Goal: Information Seeking & Learning: Learn about a topic

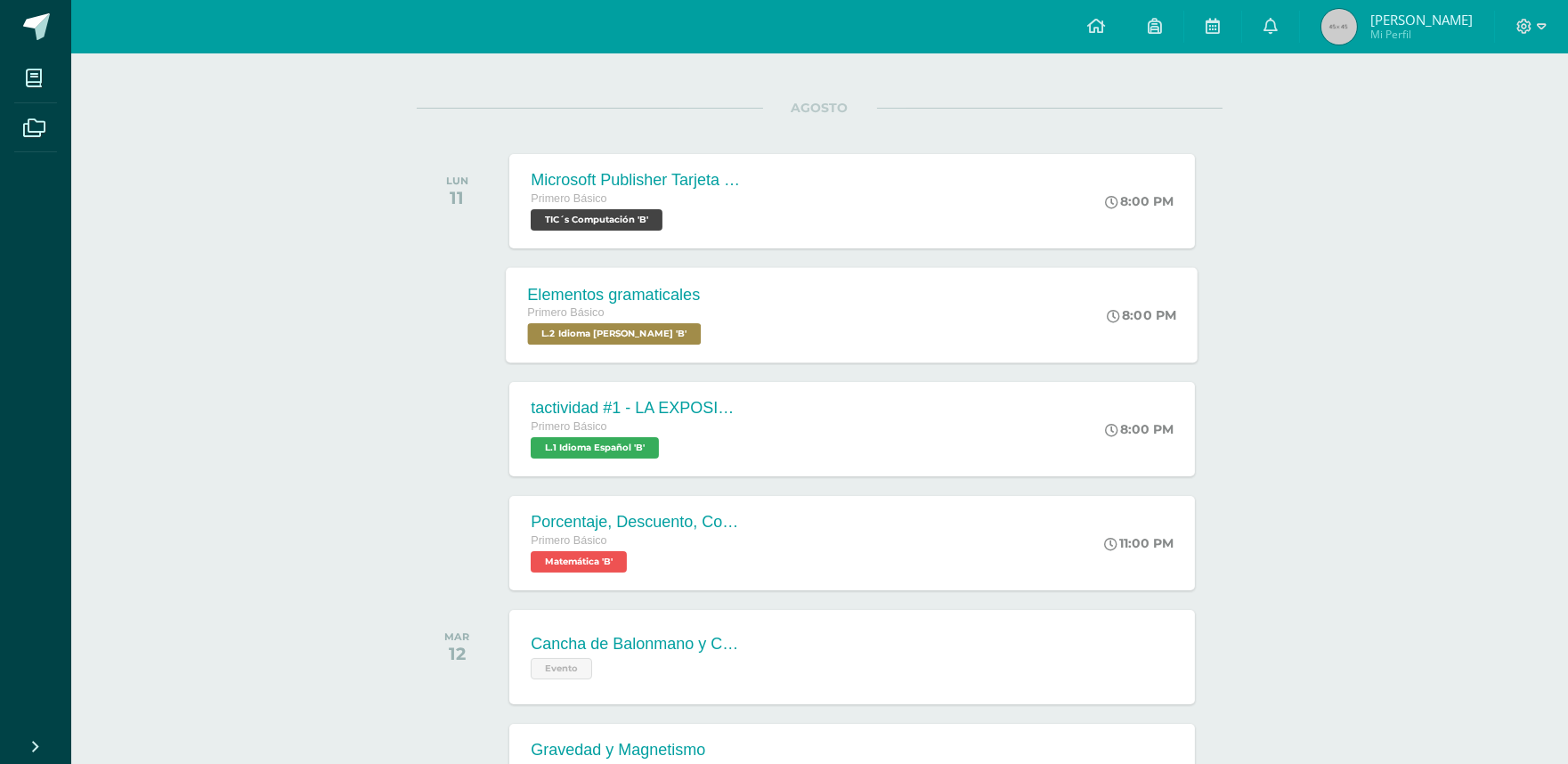
scroll to position [297, 0]
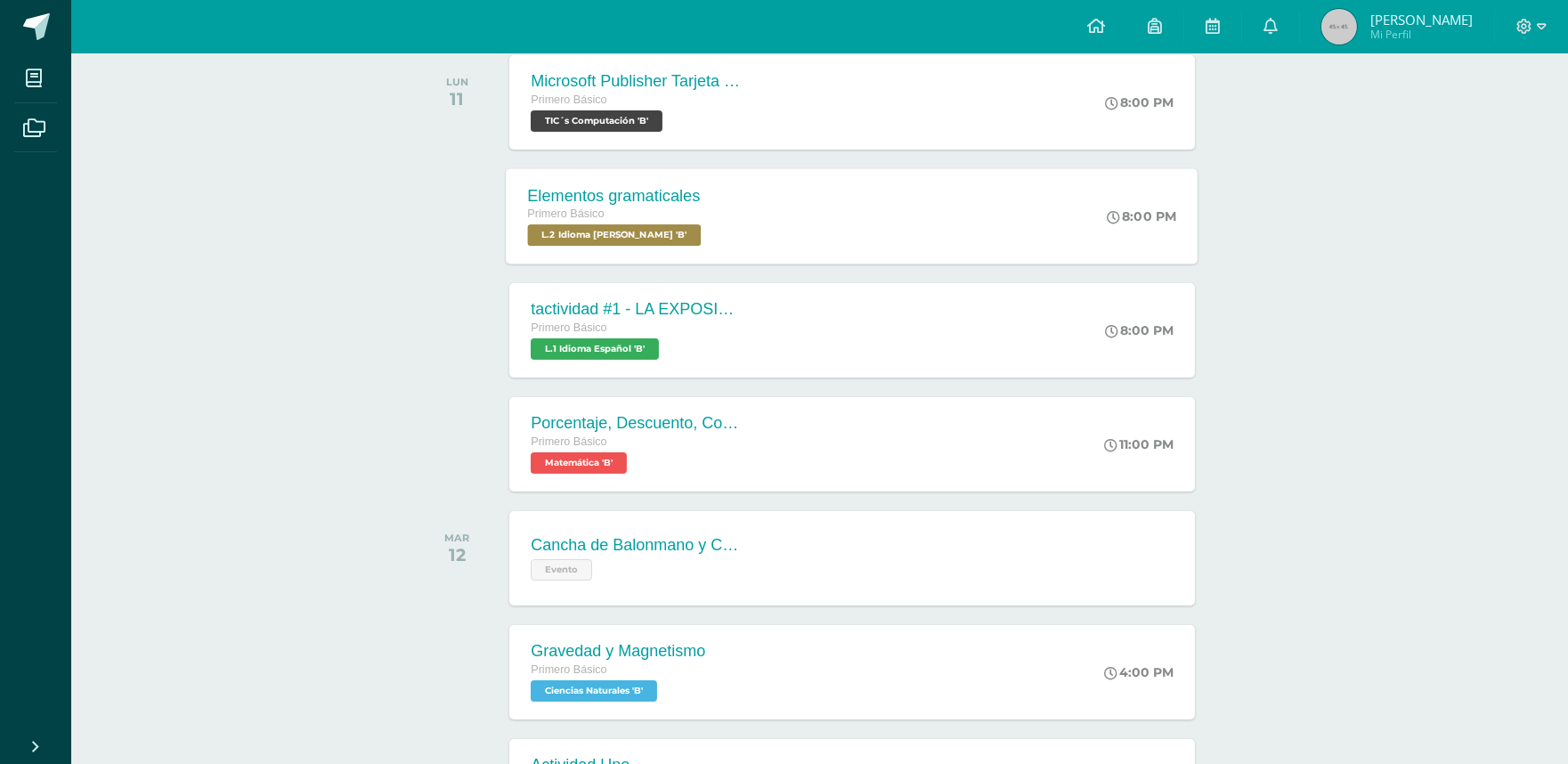
click at [754, 240] on div "Elementos gramaticales Primero Básico L.2 Idioma [PERSON_NAME] 'B' 8:00 PM Elem…" at bounding box center [852, 216] width 692 height 96
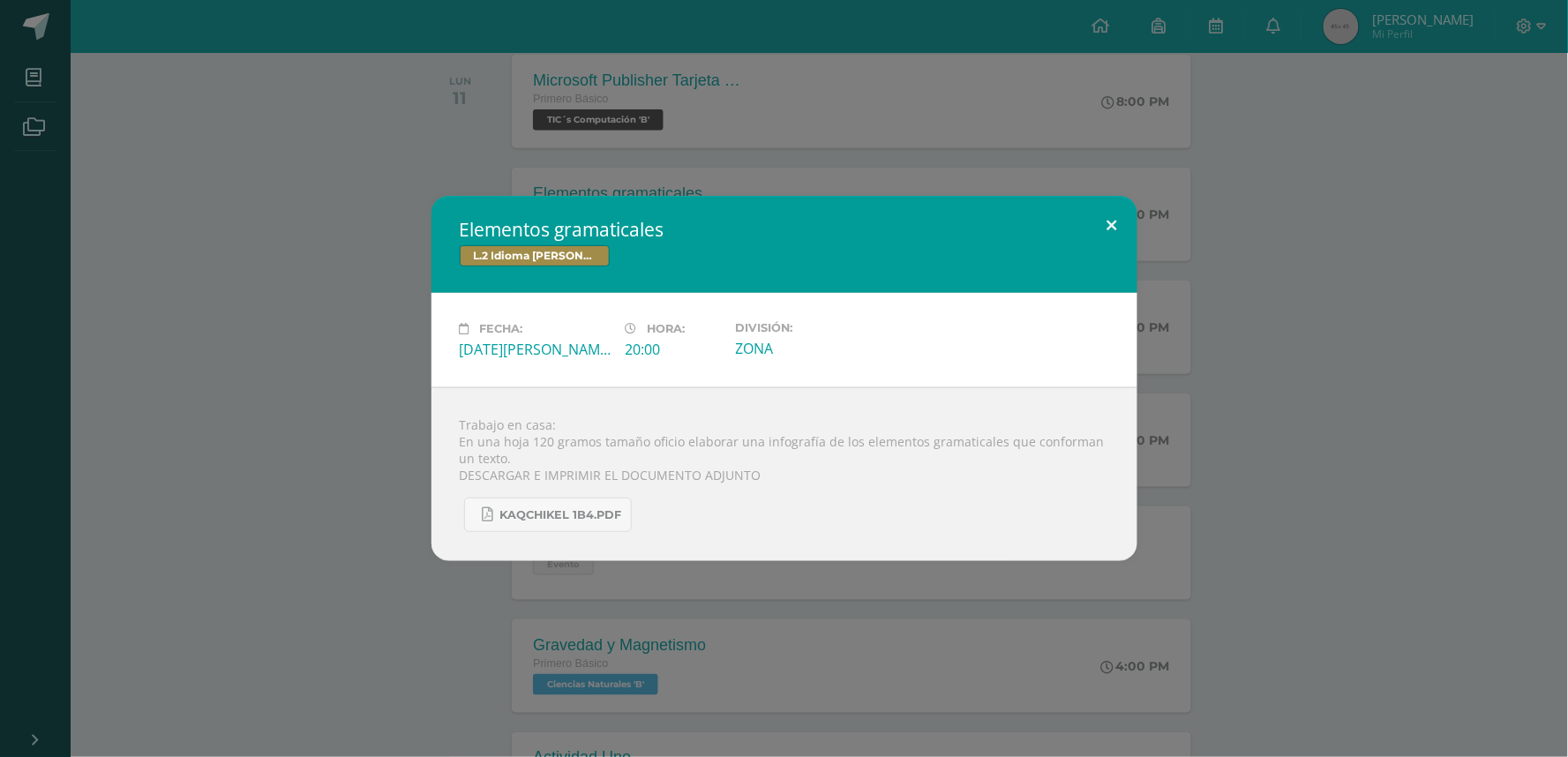
click at [1109, 232] on button at bounding box center [1112, 225] width 50 height 60
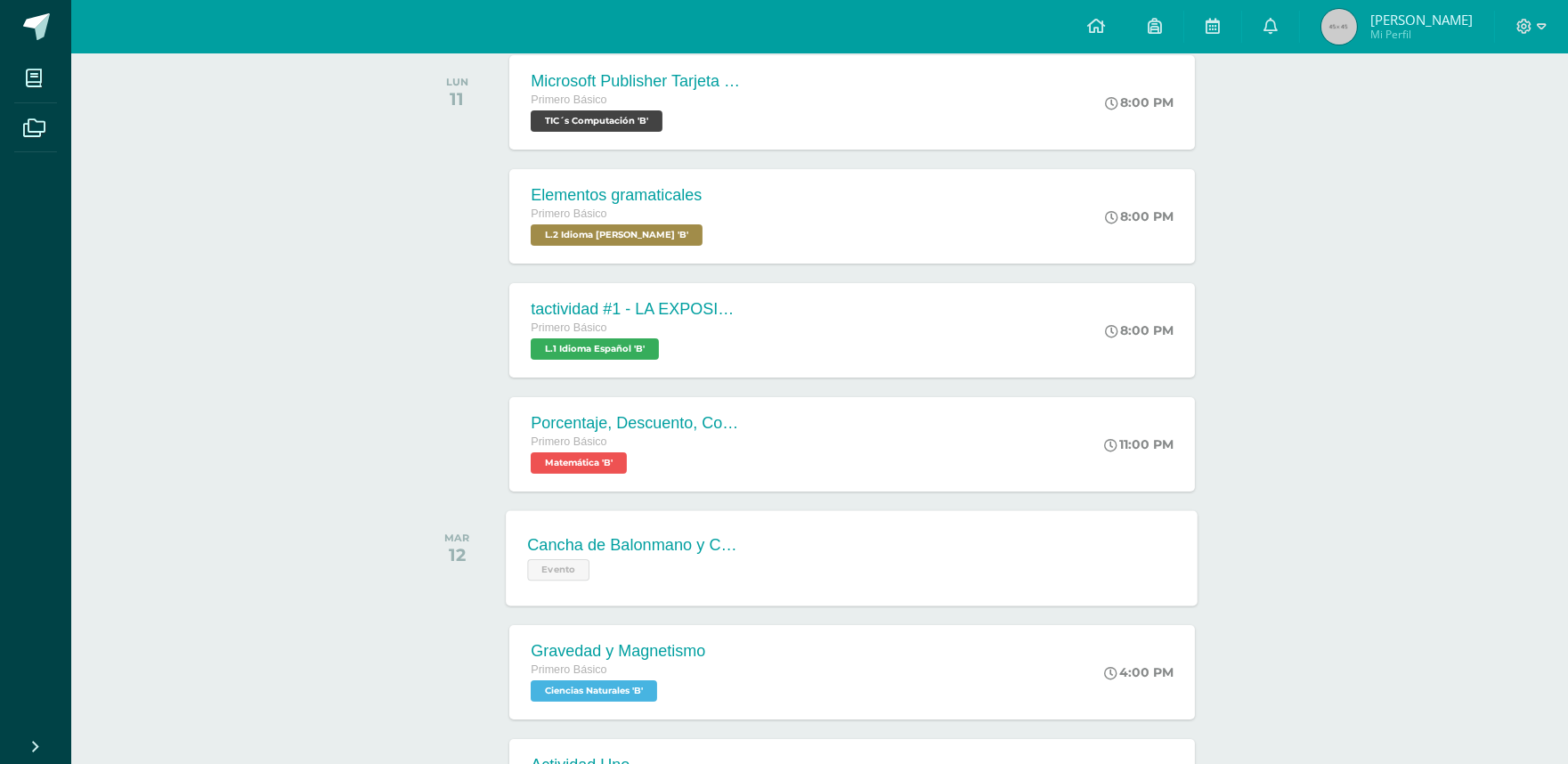
click at [663, 529] on div "Cancha de Balonmano y Contenido Evento" at bounding box center [636, 558] width 259 height 96
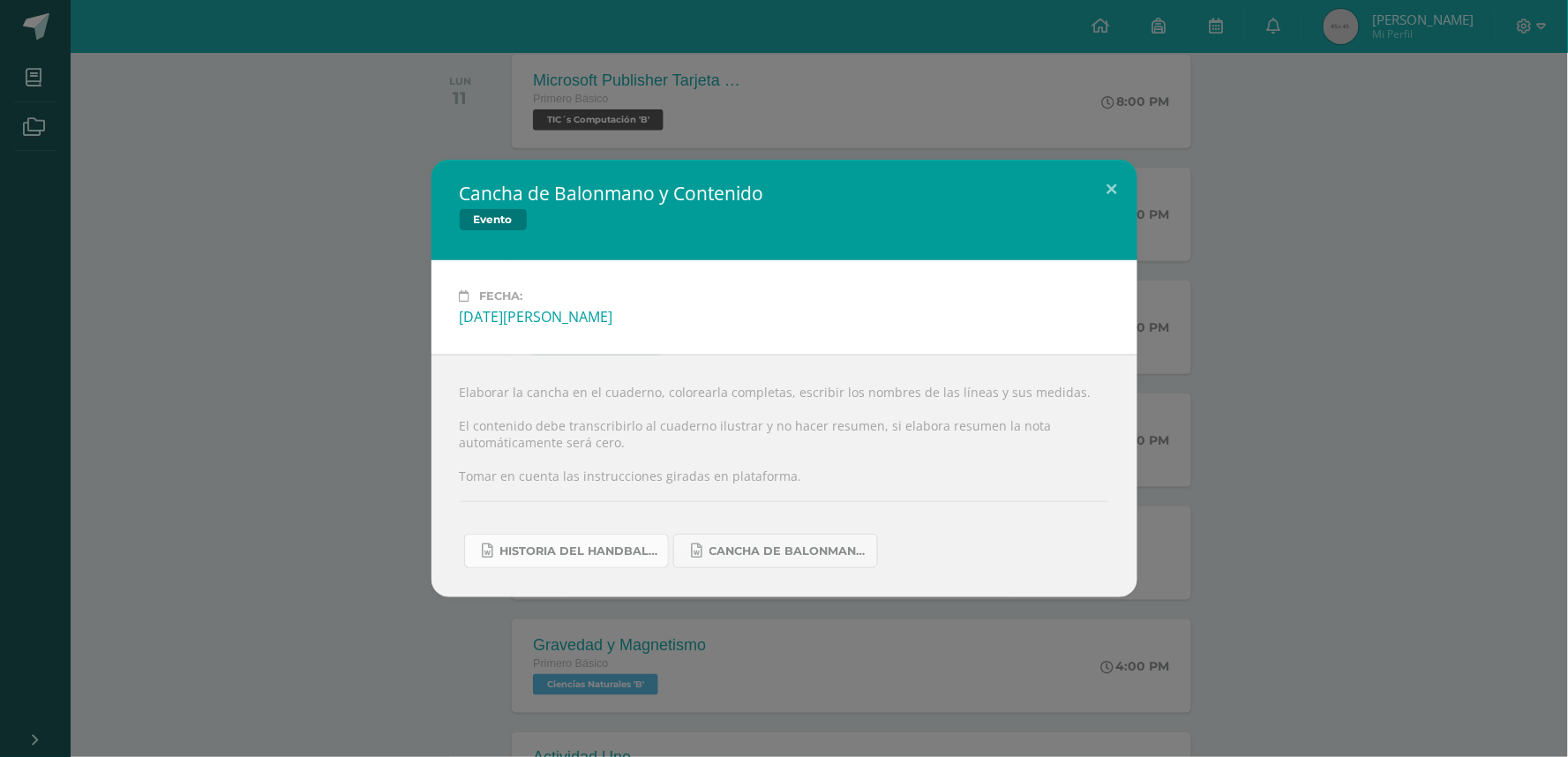
click at [647, 553] on span "Historia del handball.docx" at bounding box center [579, 551] width 159 height 15
click at [827, 547] on span "Cancha de Balonmano.docx" at bounding box center [788, 551] width 159 height 15
click at [1097, 177] on button at bounding box center [1112, 189] width 50 height 60
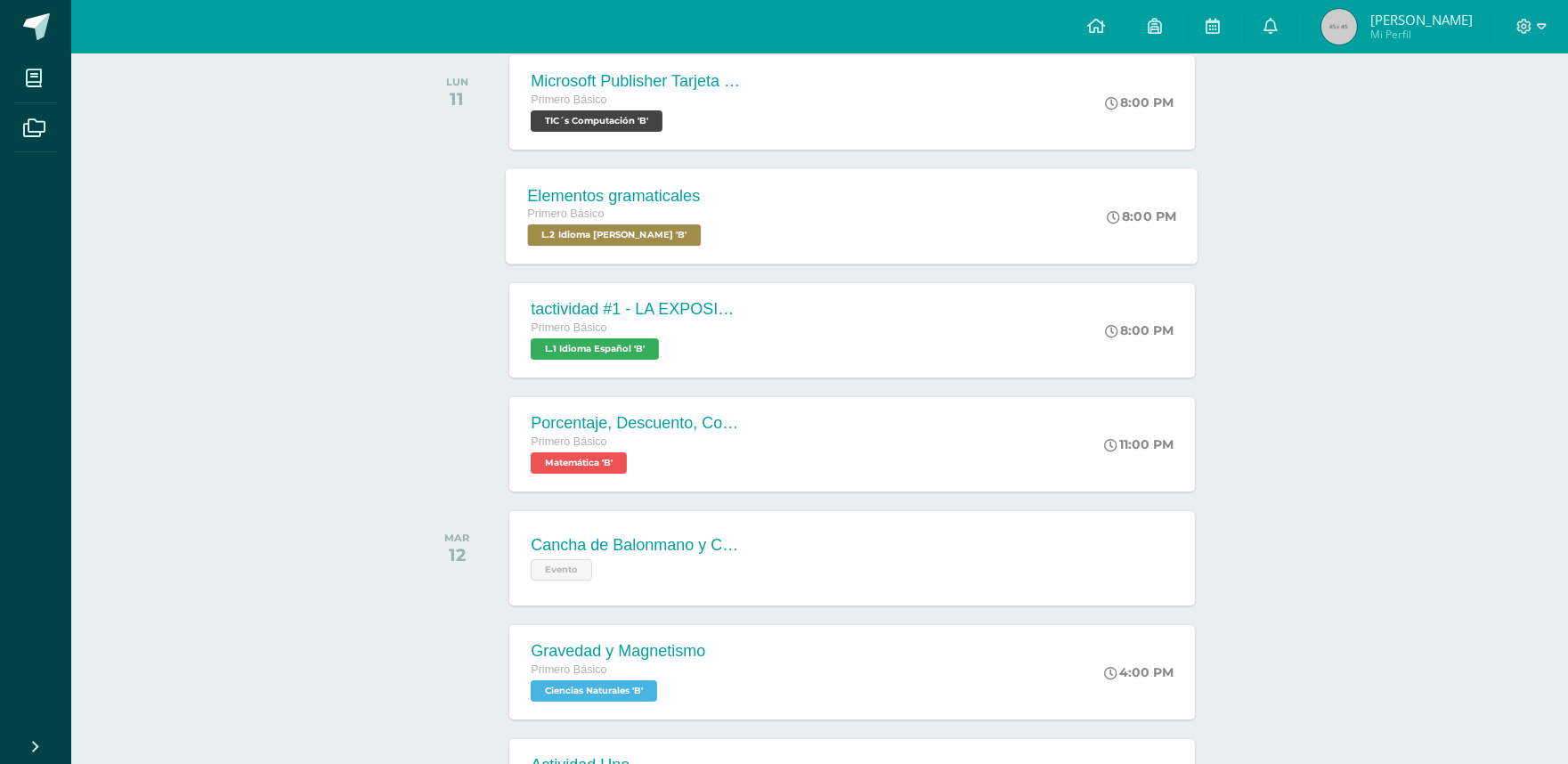
click at [802, 199] on div "Elementos gramaticales Primero Básico L.2 Idioma [PERSON_NAME] 'B' 8:00 PM Elem…" at bounding box center [852, 216] width 692 height 96
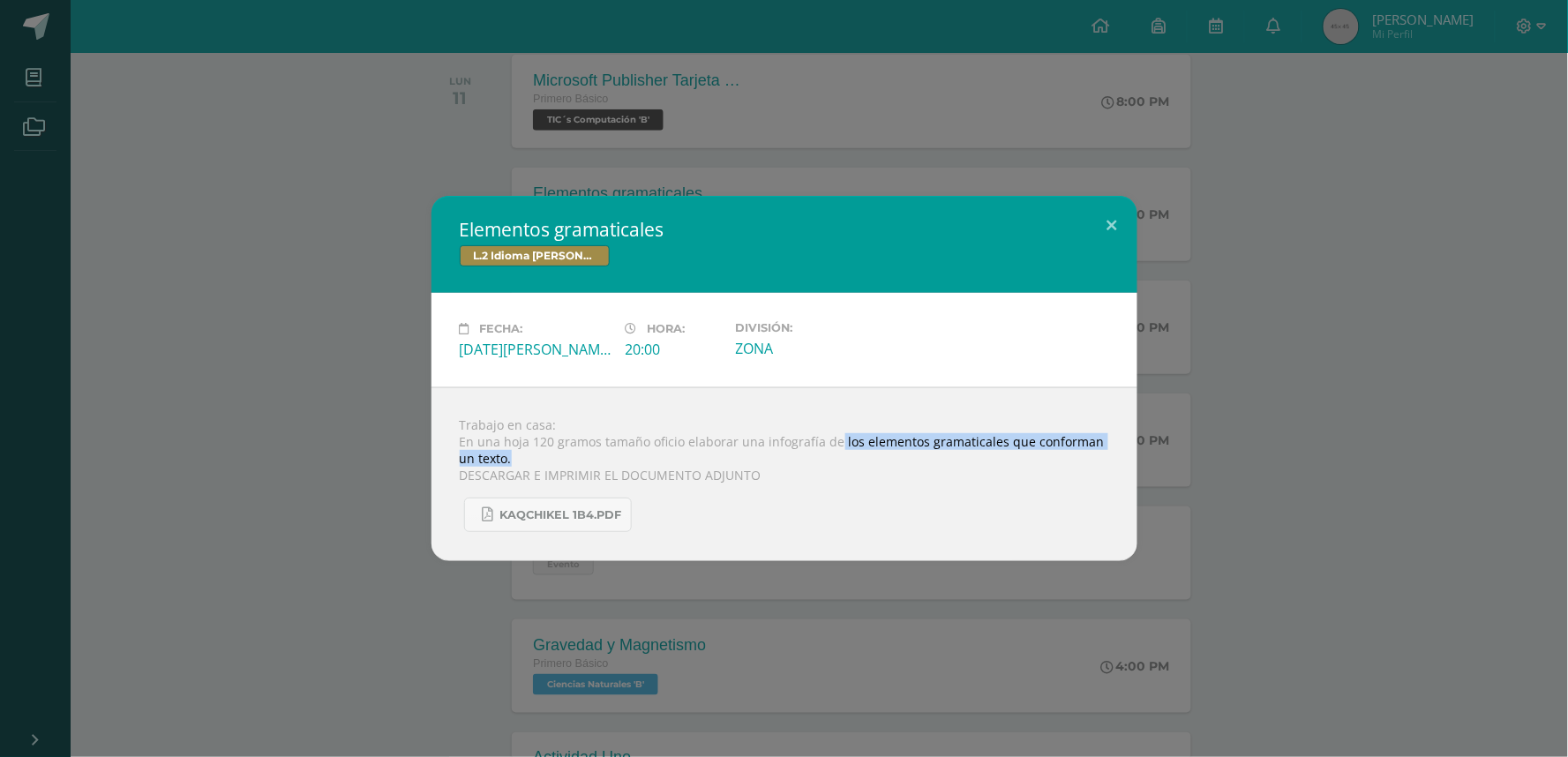
drag, startPoint x: 835, startPoint y: 444, endPoint x: 496, endPoint y: 456, distance: 339.2
click at [496, 456] on div "Trabajo en casa: En una hoja 120 gramos tamaño oficio elaborar una infografía d…" at bounding box center [784, 474] width 706 height 174
copy div "los elementos gramaticales que conforman un texto."
click at [1117, 232] on button at bounding box center [1112, 225] width 50 height 60
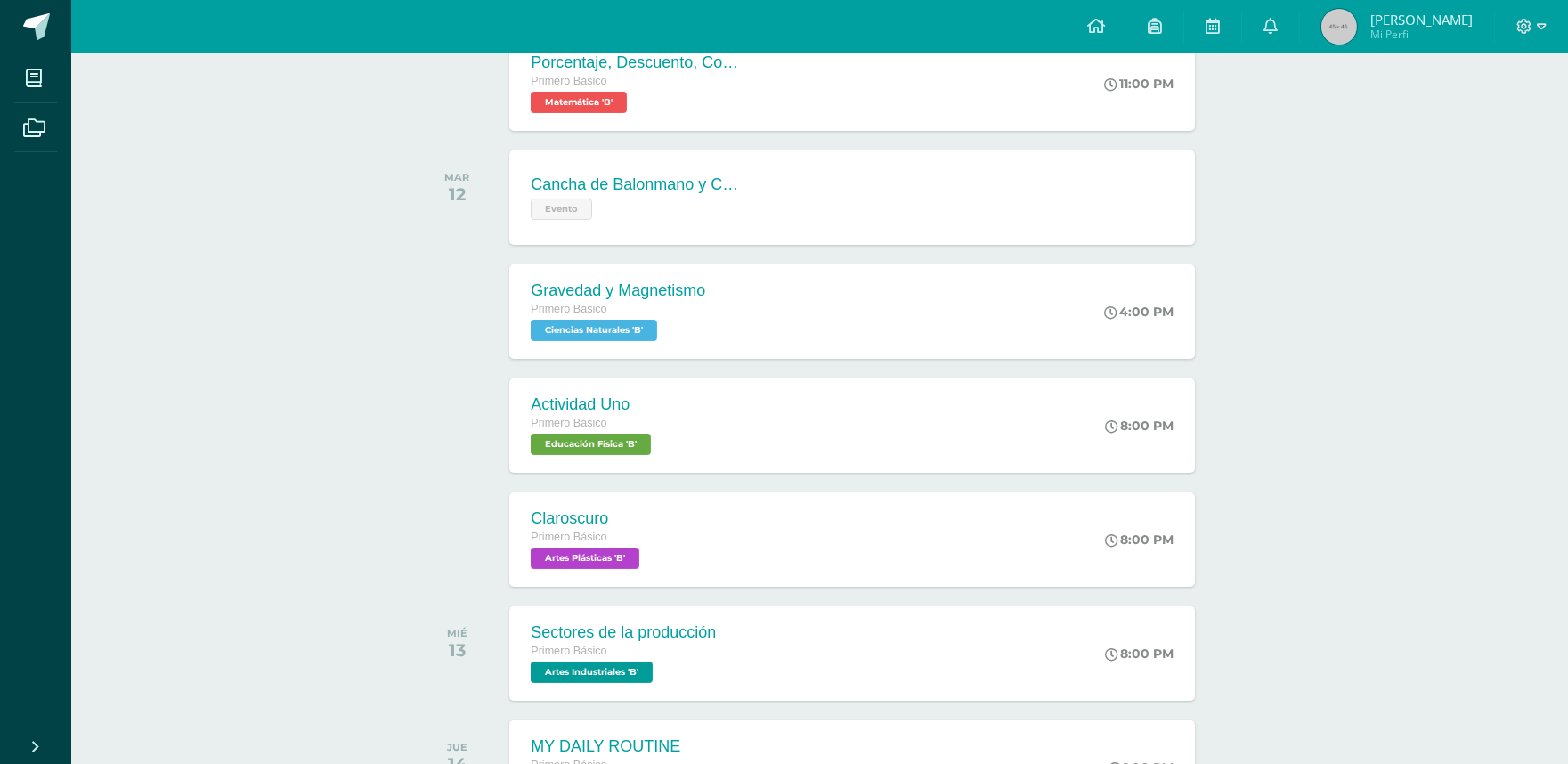
scroll to position [692, 0]
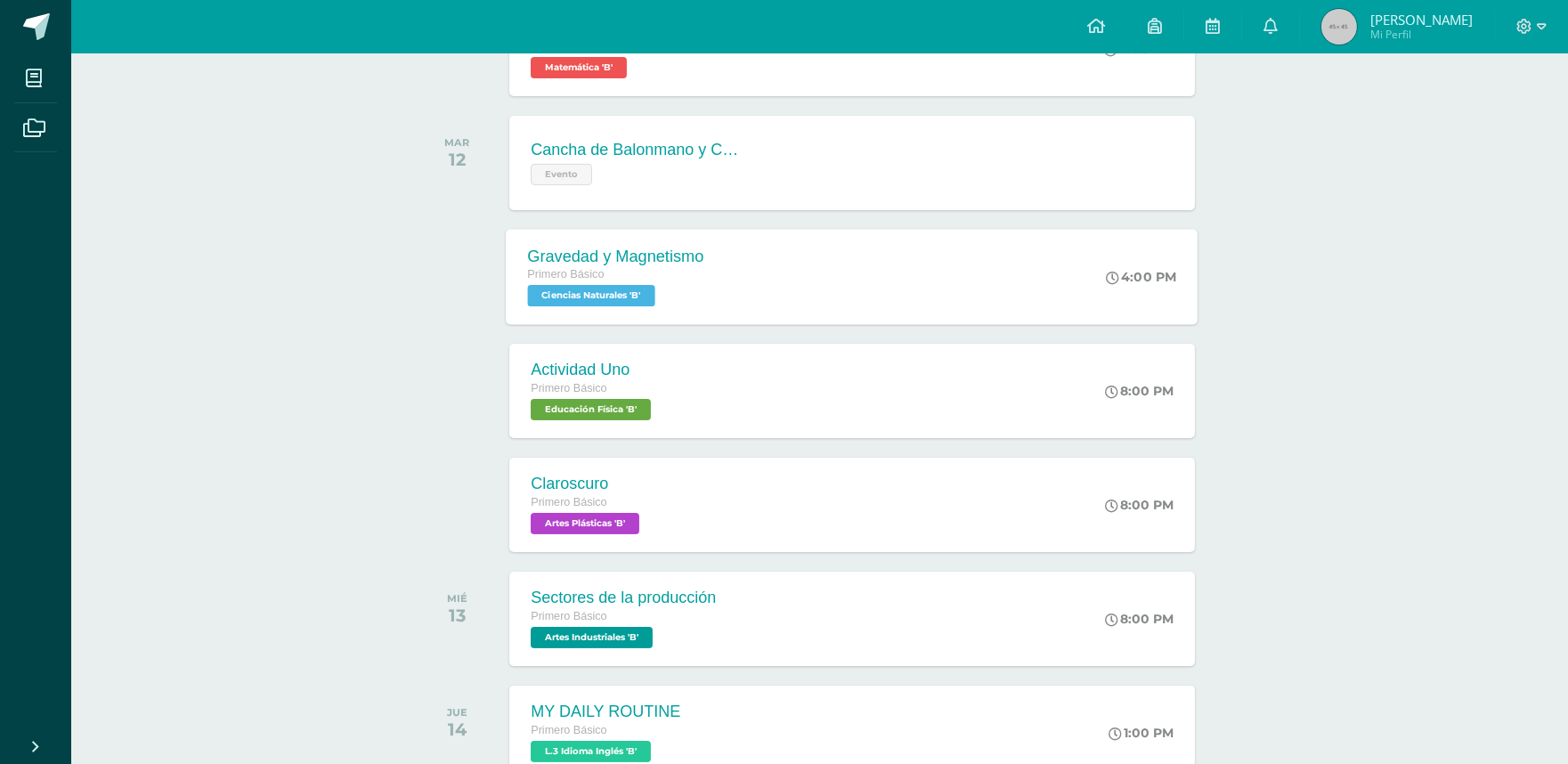
click at [826, 261] on div "Gravedad y Magnetismo Primero Básico Ciencias Naturales 'B' 4:00 PM Gravedad y …" at bounding box center [852, 276] width 692 height 96
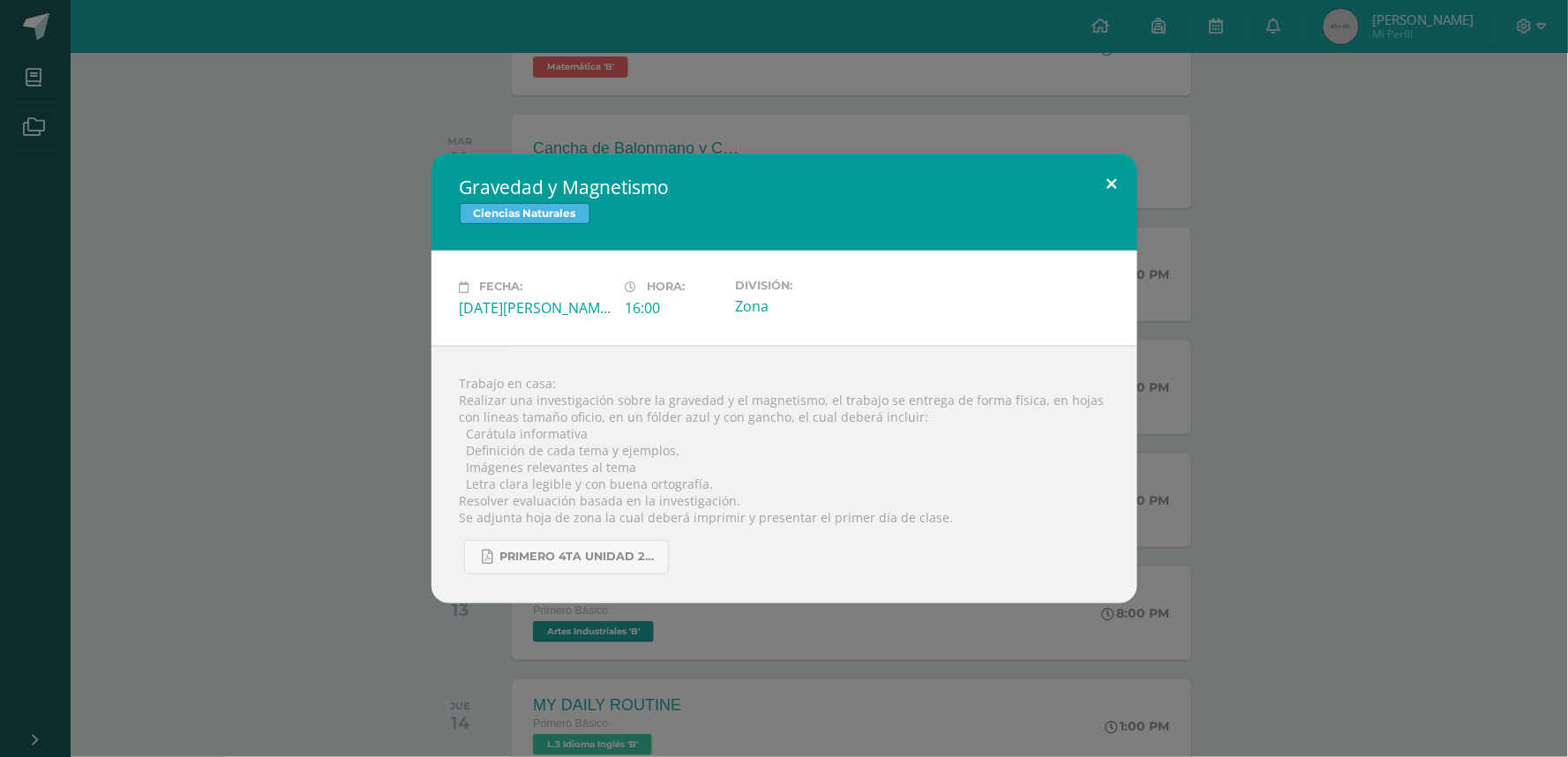
click at [1100, 178] on button at bounding box center [1112, 184] width 50 height 60
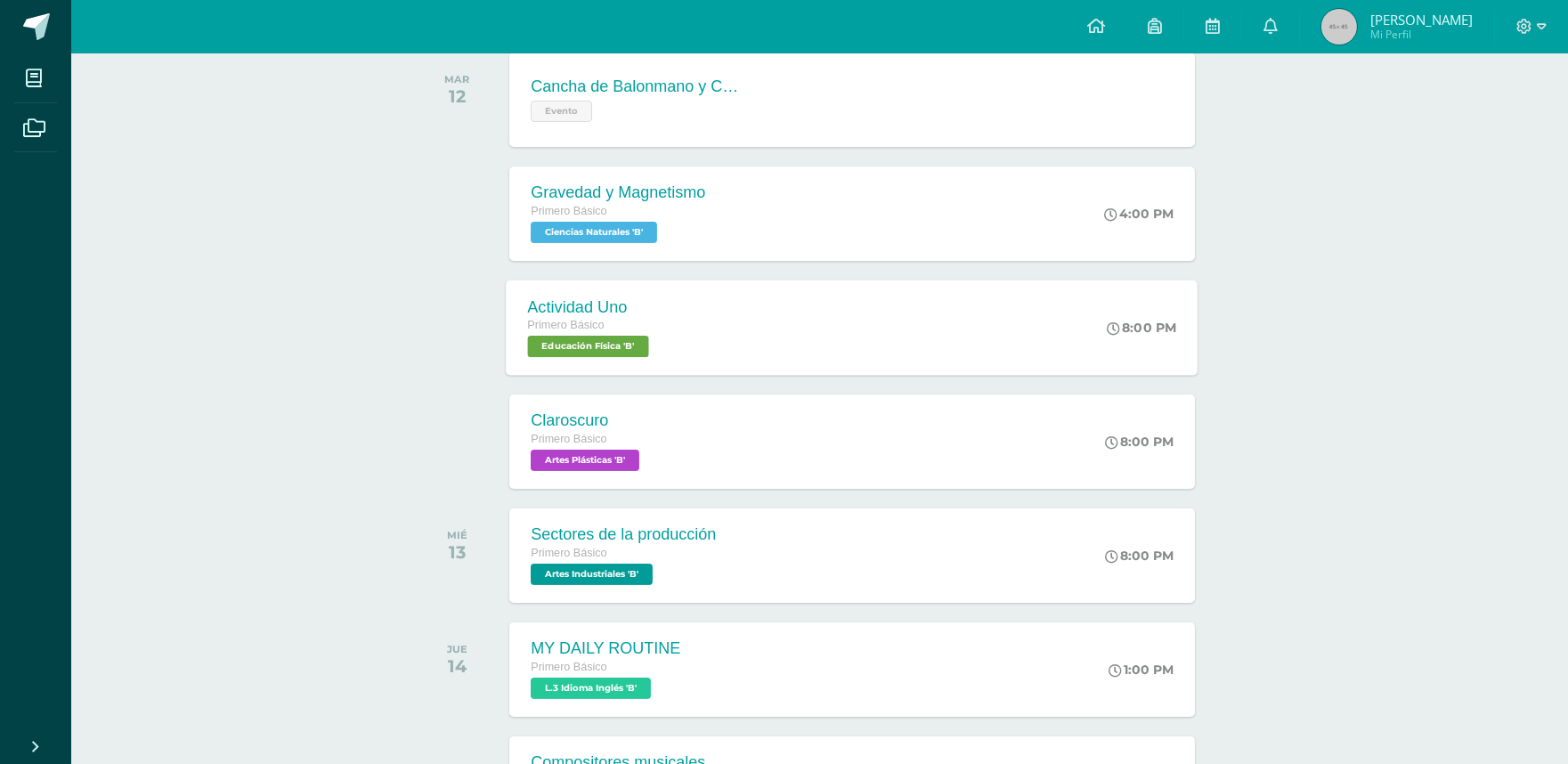
scroll to position [790, 0]
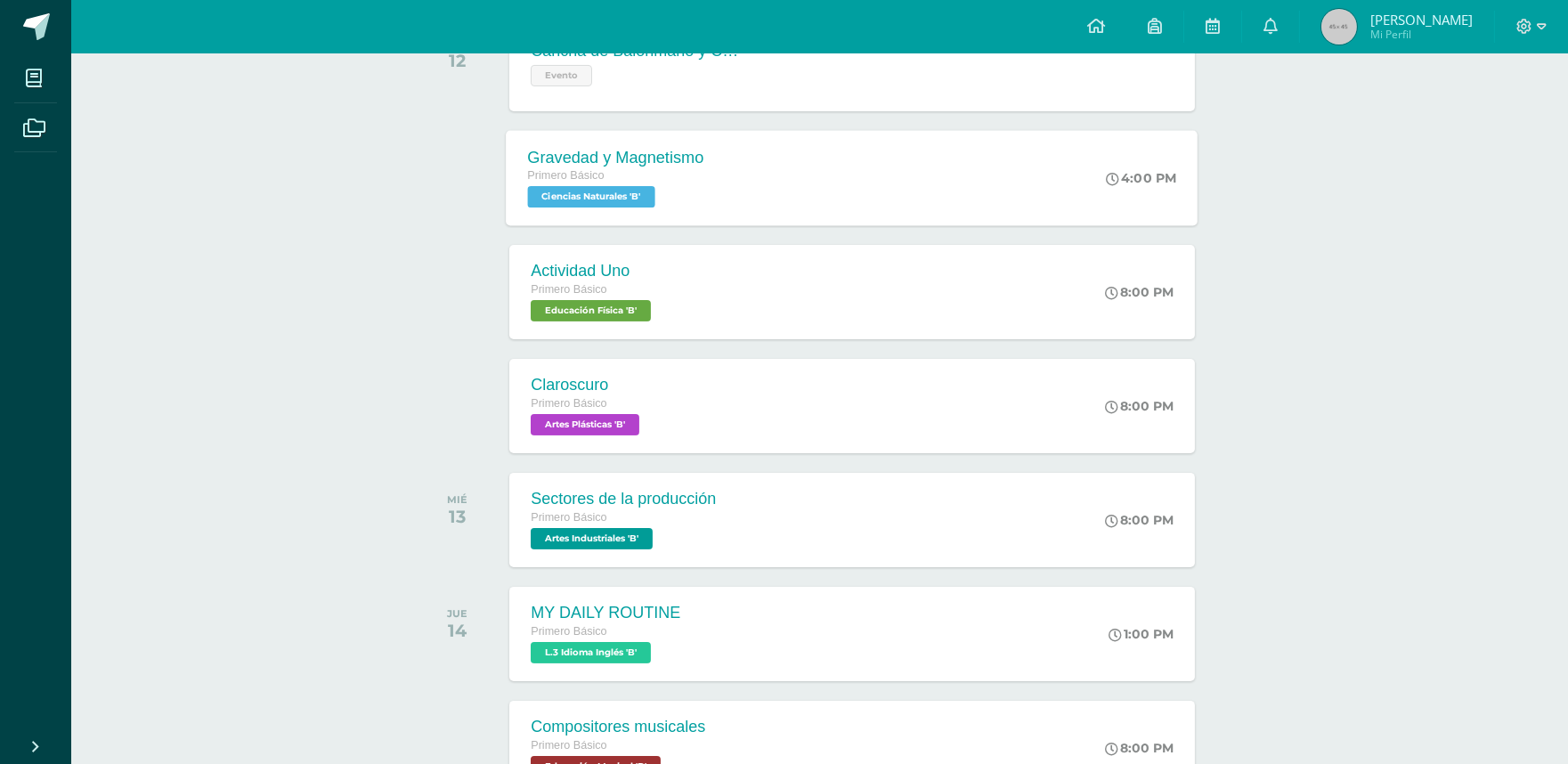
click at [663, 164] on div "Gravedad y Magnetismo" at bounding box center [616, 156] width 177 height 19
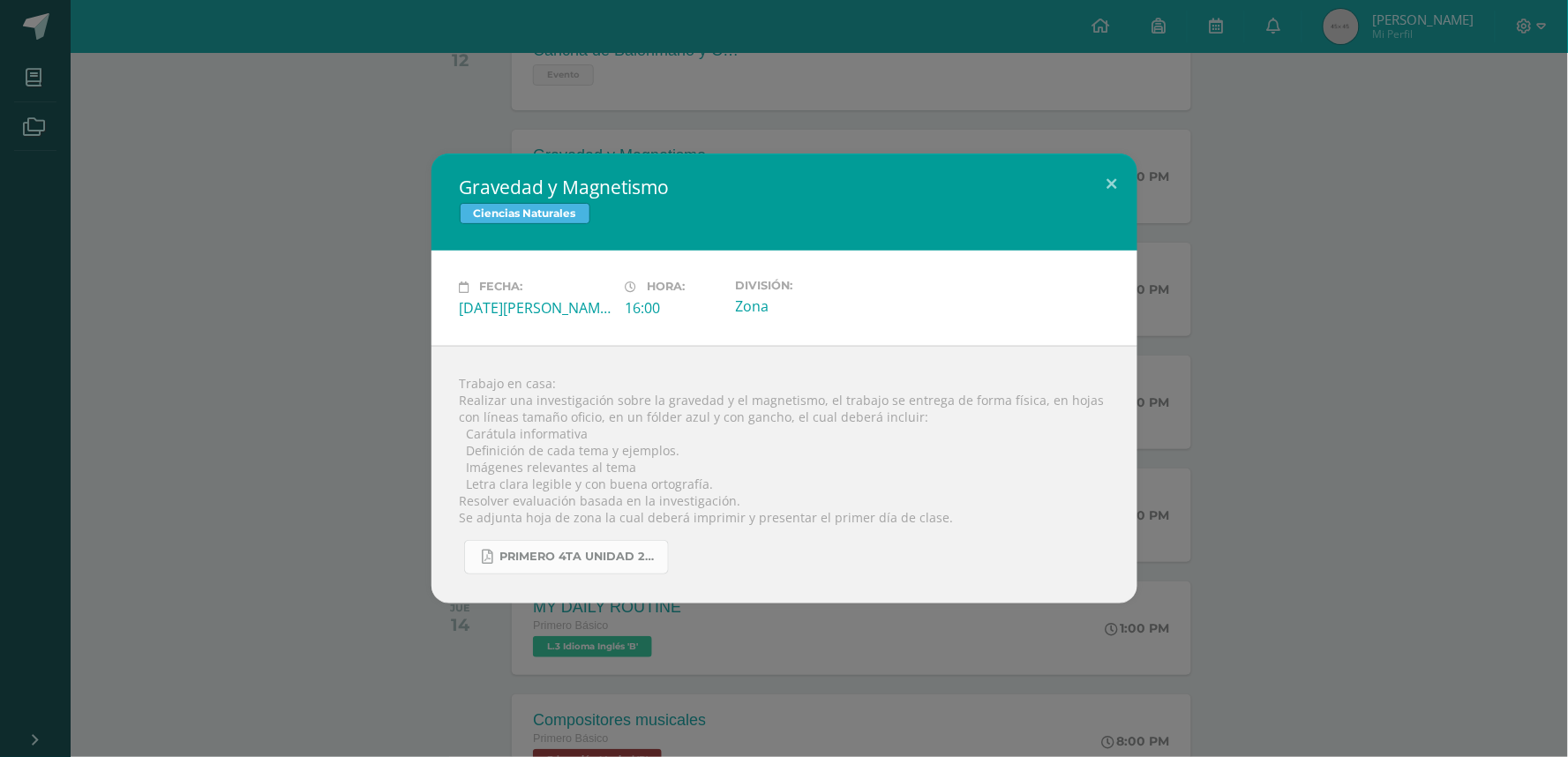
click at [570, 568] on link "primero 4ta unidad 2025.pdf" at bounding box center [567, 557] width 205 height 35
click at [1118, 179] on button at bounding box center [1112, 184] width 50 height 60
